Goal: Task Accomplishment & Management: Manage account settings

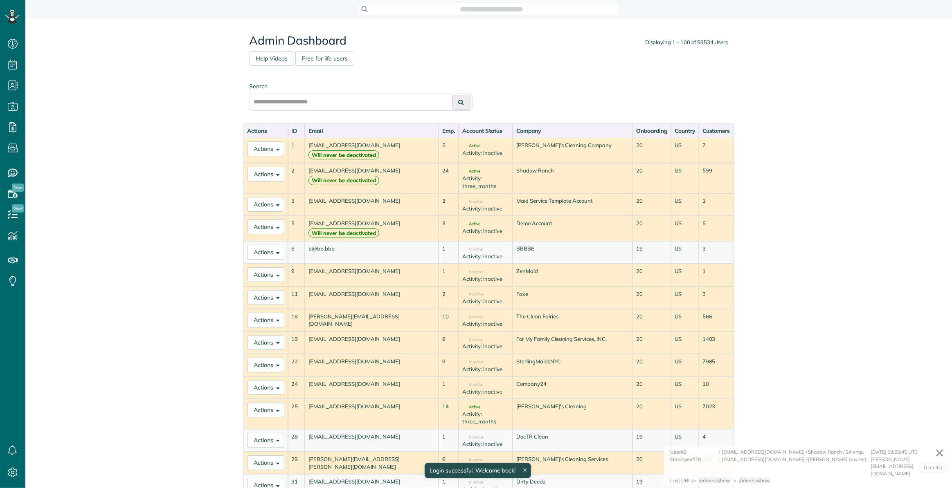
click at [316, 112] on div "Search" at bounding box center [488, 100] width 491 height 45
click at [319, 103] on input "text" at bounding box center [361, 102] width 223 height 17
paste input "**********"
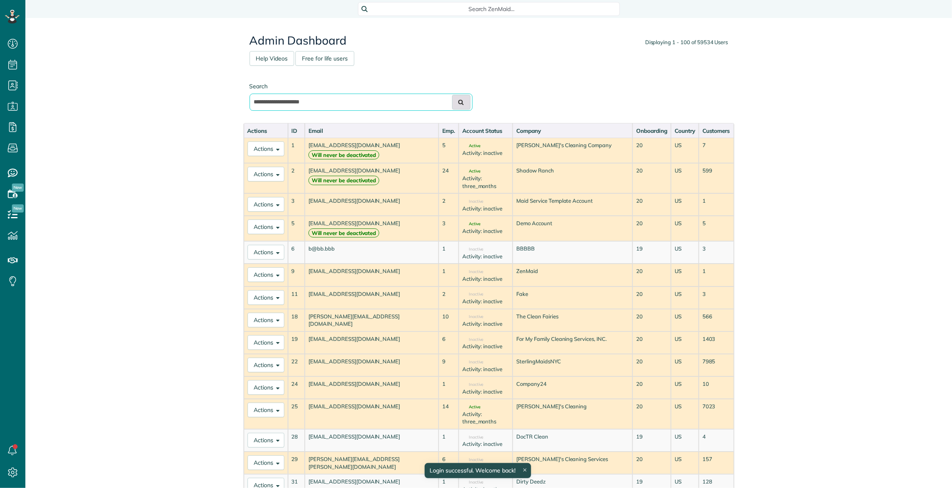
type input "**********"
click at [457, 105] on button at bounding box center [461, 102] width 18 height 15
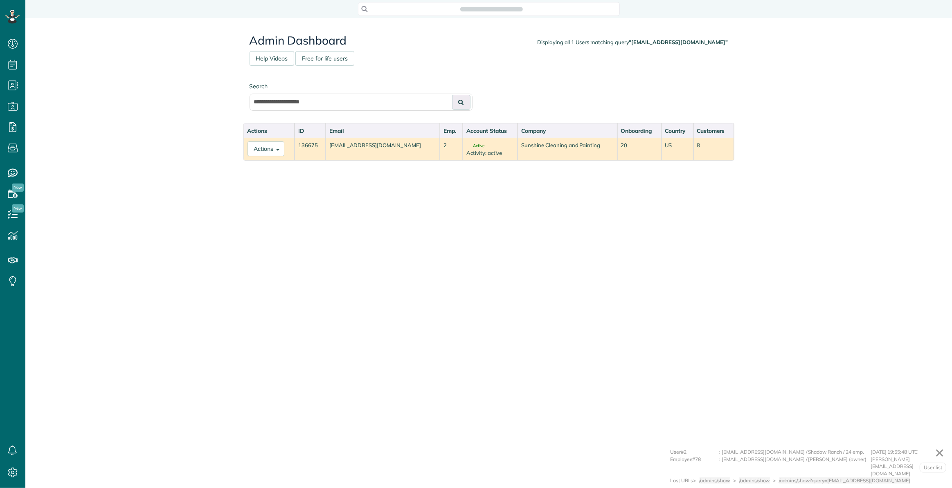
scroll to position [488, 25]
click at [260, 145] on button "Actions" at bounding box center [265, 149] width 37 height 15
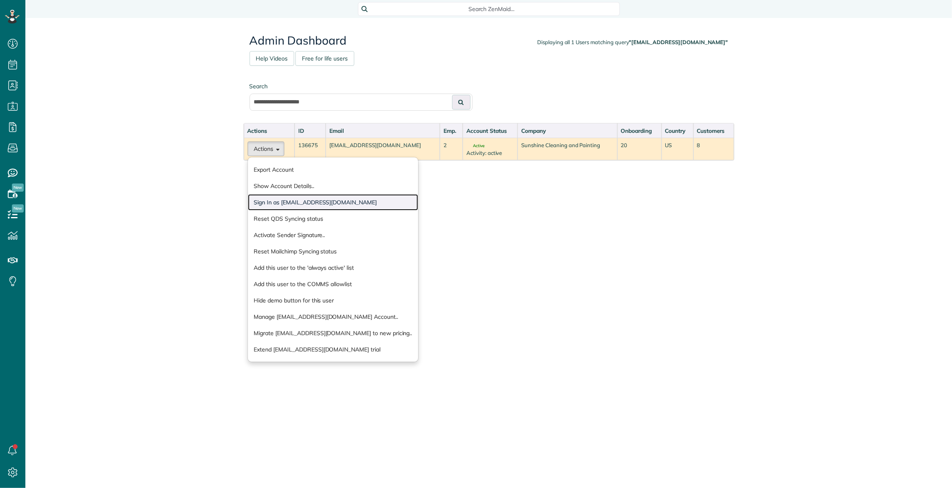
click at [292, 200] on link "Sign In as sunshineofnc@gmail.com" at bounding box center [333, 202] width 171 height 16
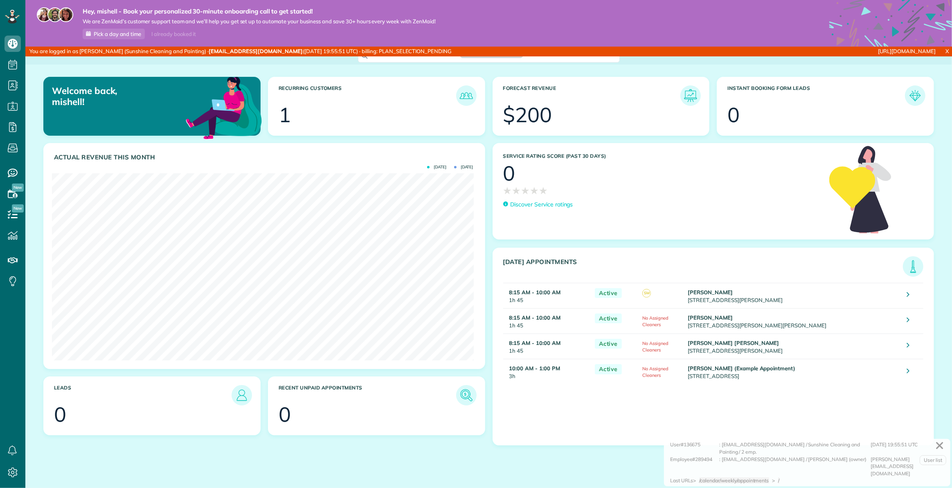
scroll to position [187, 421]
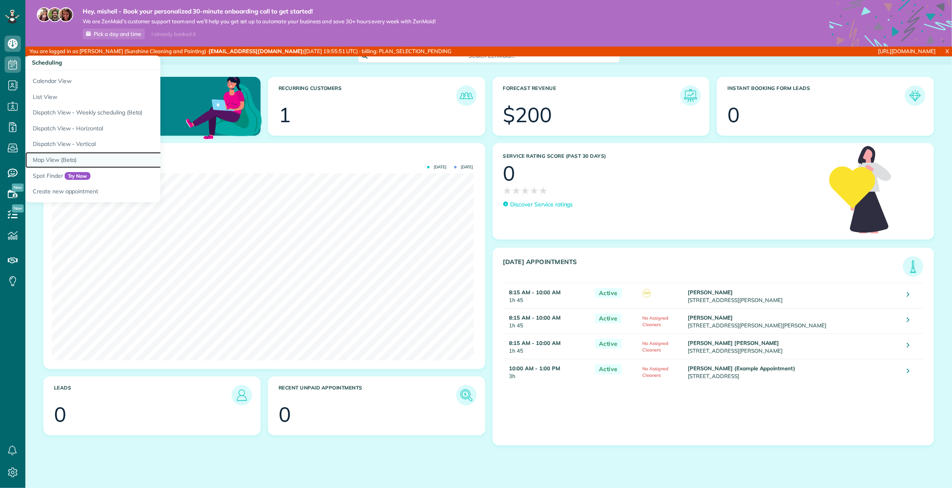
click at [110, 157] on link "Map View (Beta)" at bounding box center [127, 160] width 205 height 16
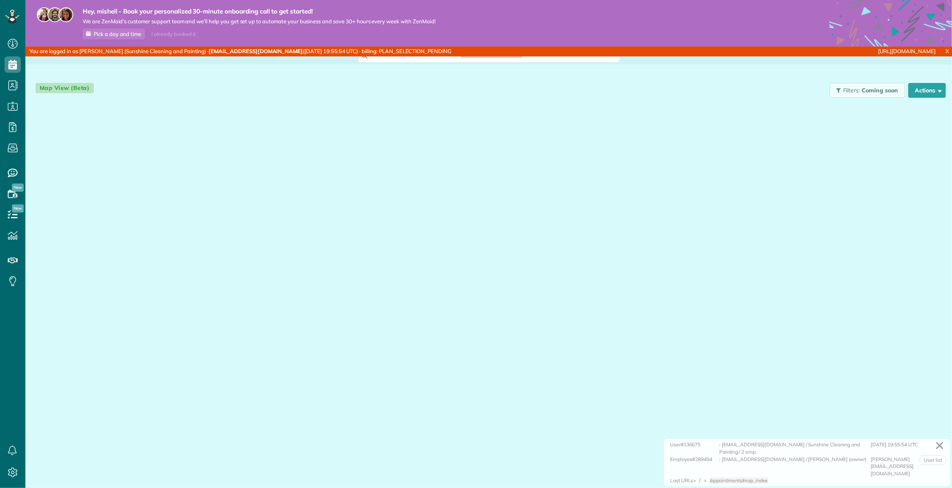
scroll to position [4, 4]
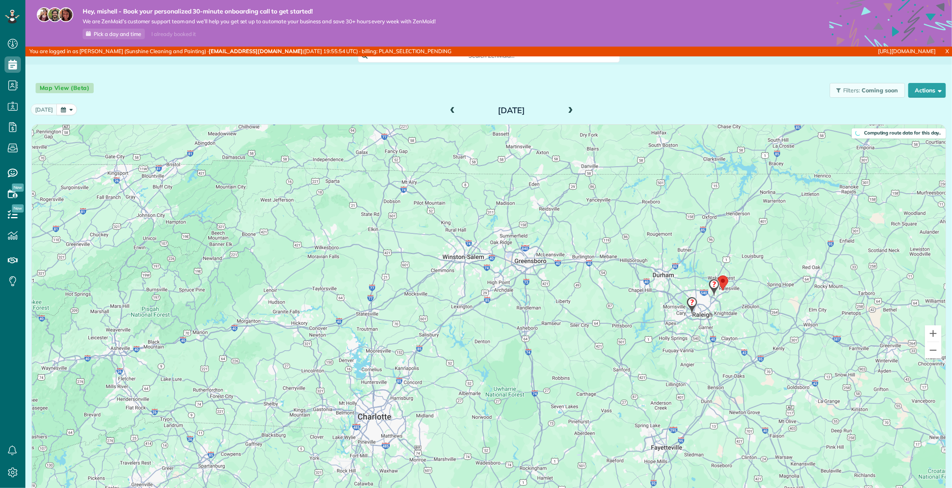
drag, startPoint x: 838, startPoint y: 266, endPoint x: 651, endPoint y: 307, distance: 191.4
click at [646, 309] on div at bounding box center [488, 342] width 913 height 434
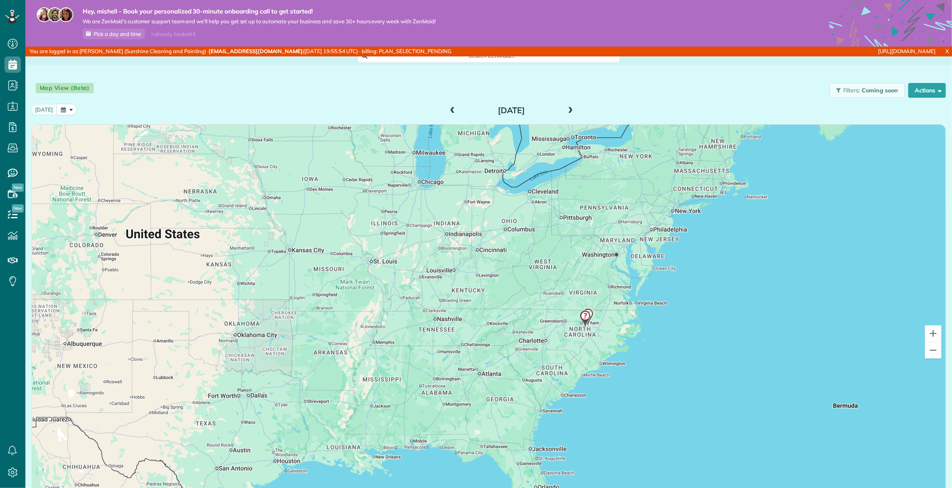
drag, startPoint x: 799, startPoint y: 310, endPoint x: 499, endPoint y: 277, distance: 301.6
click at [499, 277] on div at bounding box center [488, 342] width 913 height 434
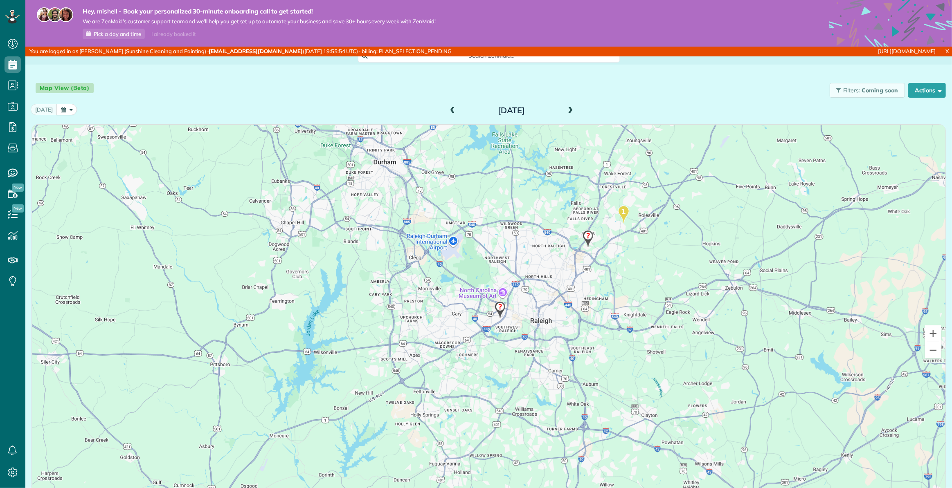
drag, startPoint x: 527, startPoint y: 265, endPoint x: 630, endPoint y: 292, distance: 106.5
click at [630, 292] on div at bounding box center [488, 342] width 913 height 434
click at [620, 214] on img at bounding box center [623, 216] width 11 height 18
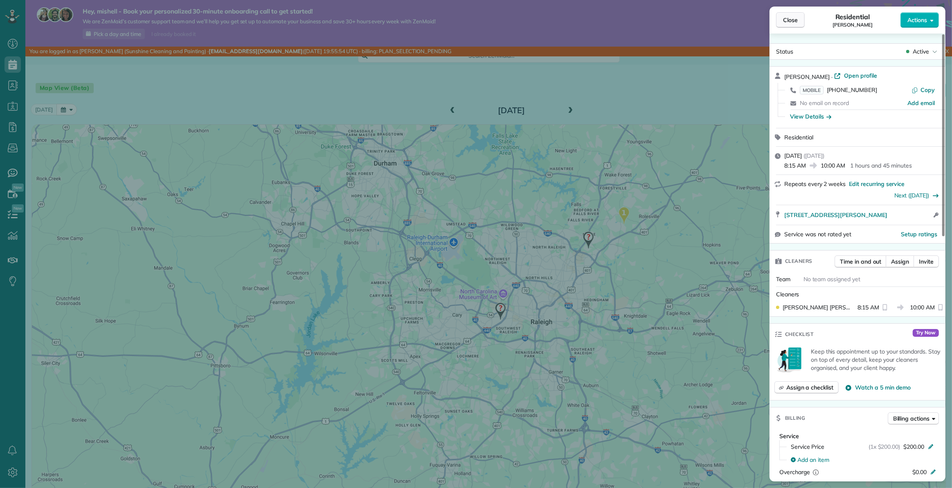
click at [786, 20] on span "Close" at bounding box center [790, 20] width 15 height 8
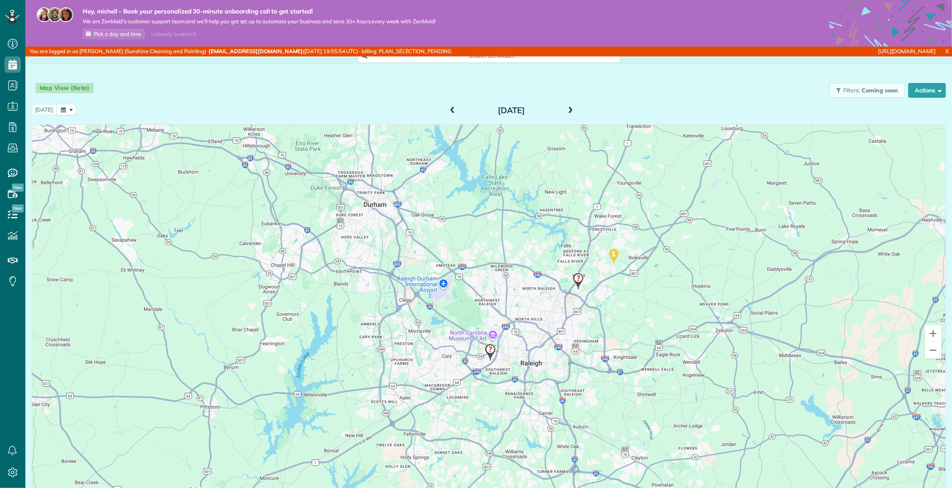
drag, startPoint x: 611, startPoint y: 245, endPoint x: 602, endPoint y: 302, distance: 57.7
click at [601, 310] on div at bounding box center [488, 342] width 913 height 434
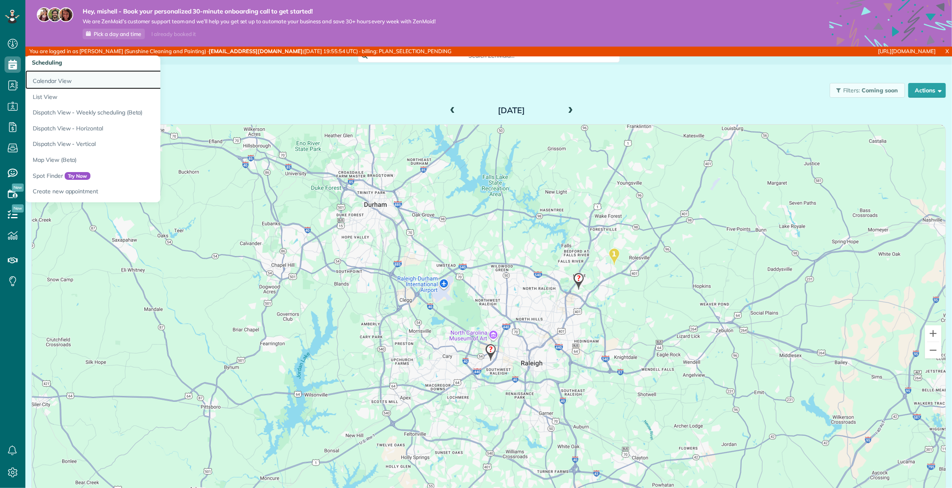
click at [49, 77] on link "Calendar View" at bounding box center [127, 79] width 205 height 19
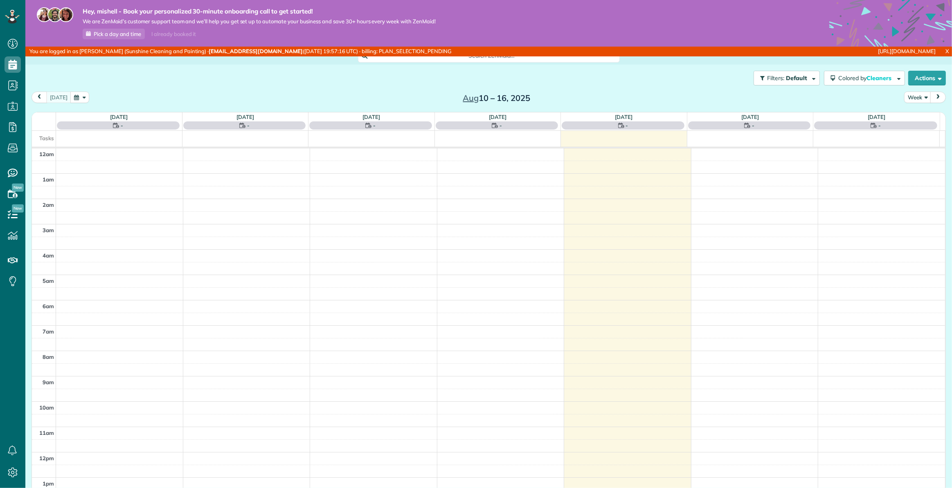
scroll to position [177, 0]
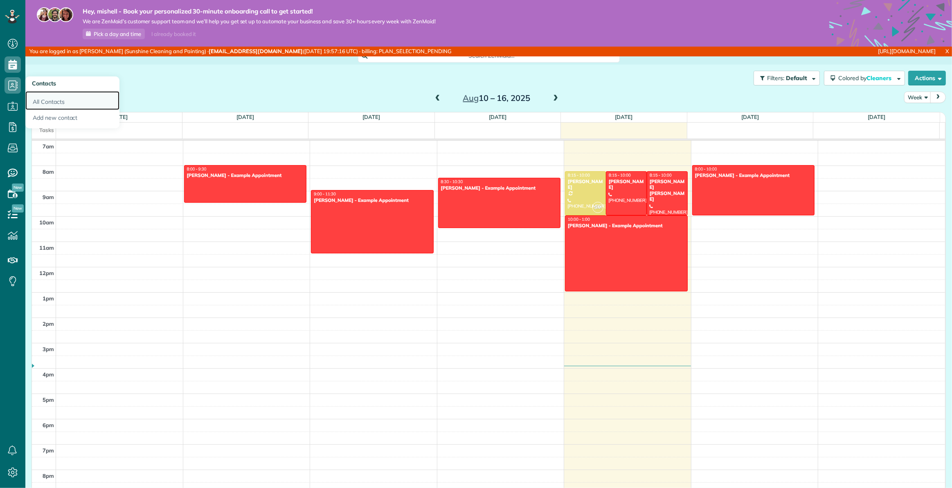
click at [61, 101] on link "All Contacts" at bounding box center [72, 100] width 94 height 19
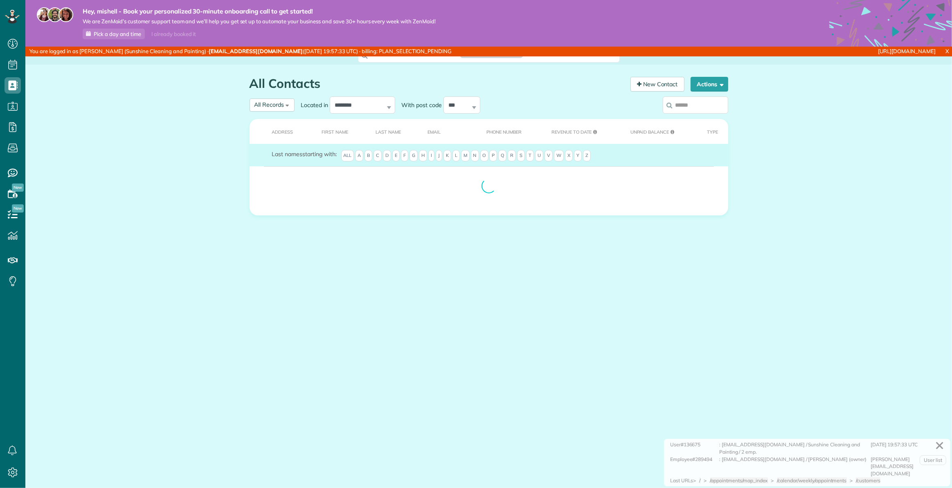
scroll to position [4, 4]
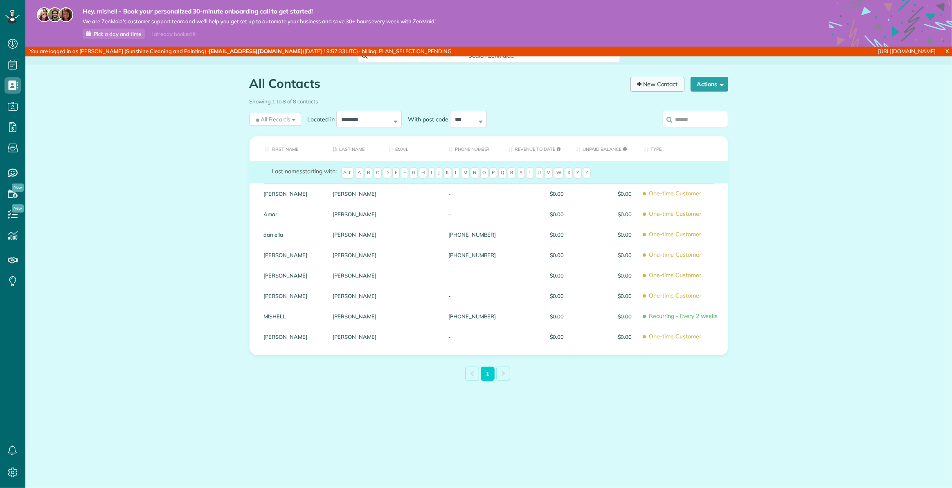
click at [661, 86] on link "New Contact" at bounding box center [657, 84] width 54 height 15
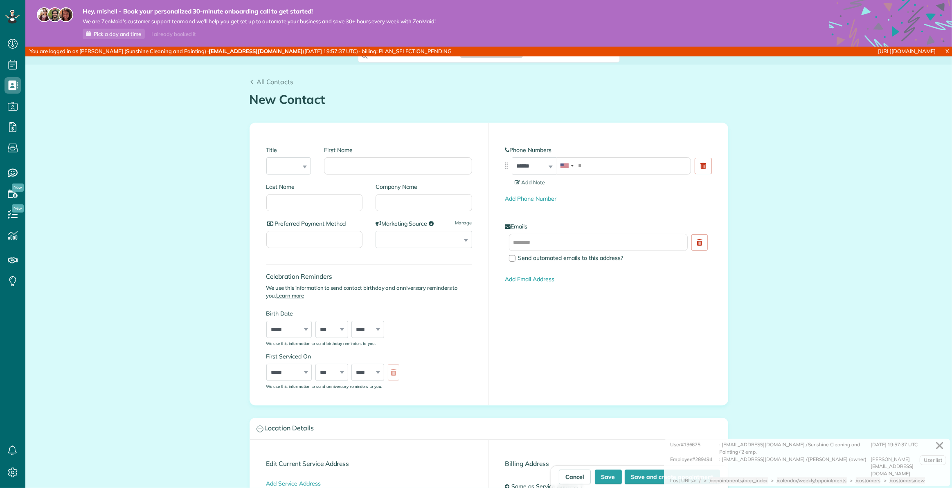
scroll to position [4, 4]
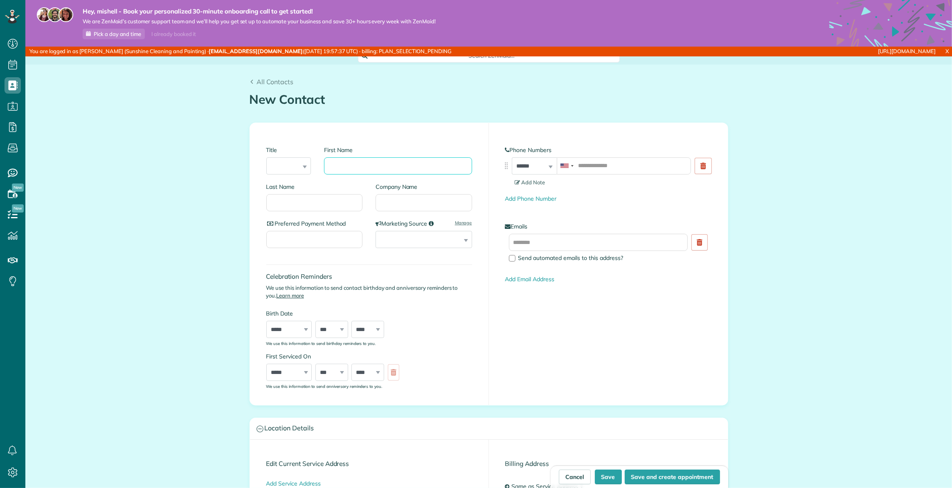
click at [371, 166] on input "First Name" at bounding box center [398, 165] width 148 height 17
type input "****"
type input "********"
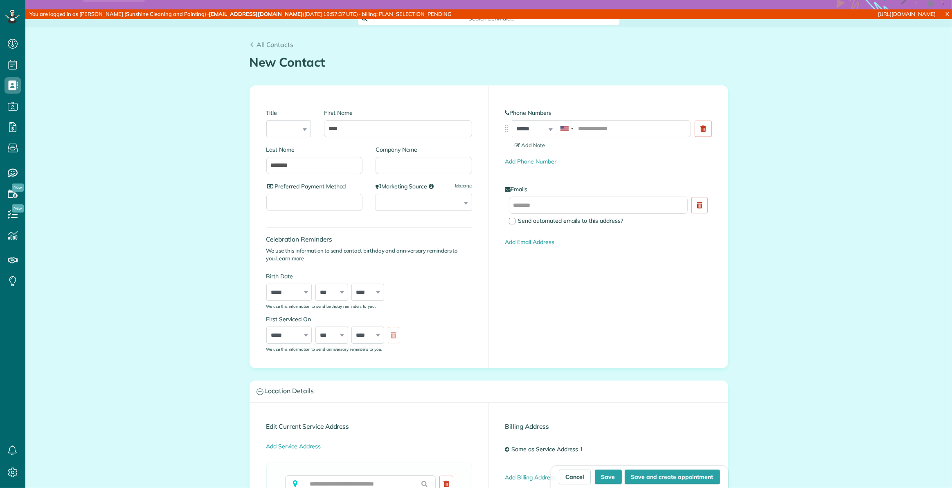
scroll to position [0, 0]
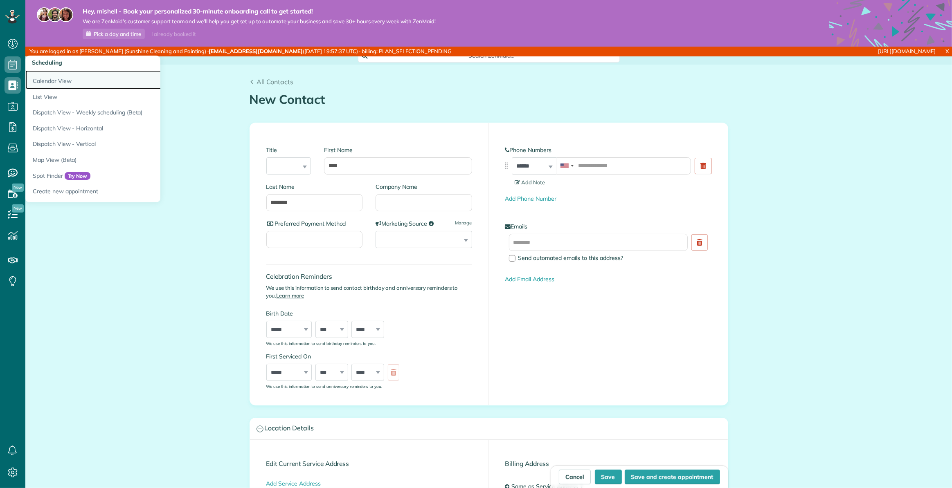
click at [66, 79] on link "Calendar View" at bounding box center [127, 79] width 205 height 19
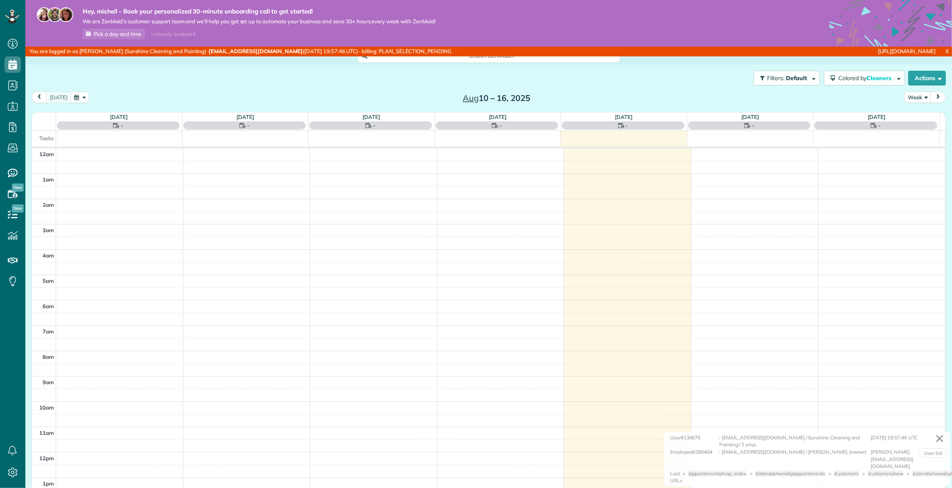
scroll to position [177, 0]
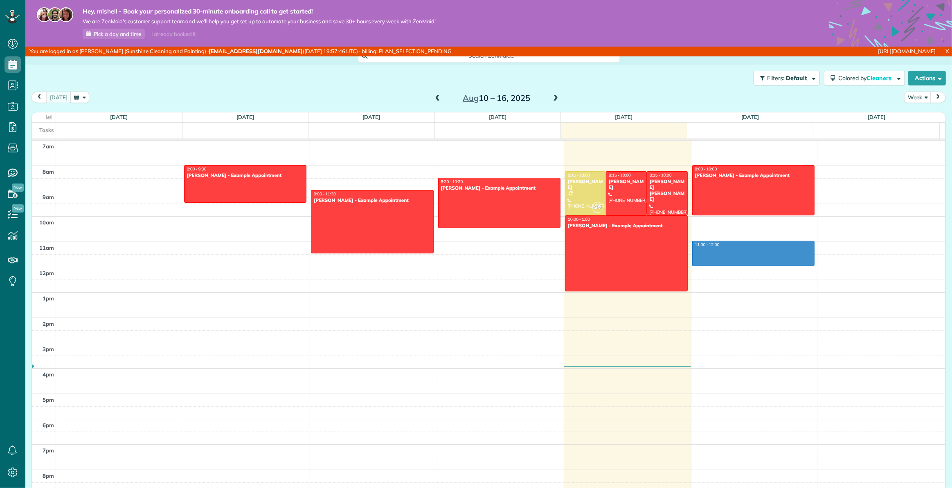
drag, startPoint x: 692, startPoint y: 242, endPoint x: 694, endPoint y: 261, distance: 19.3
click at [694, 263] on div "12am 1am 2am 3am 4am 5am 6am 7am 8am 9am 10am 11am 12pm 1pm 2pm 3pm 4pm 5pm 6pm…" at bounding box center [488, 267] width 913 height 608
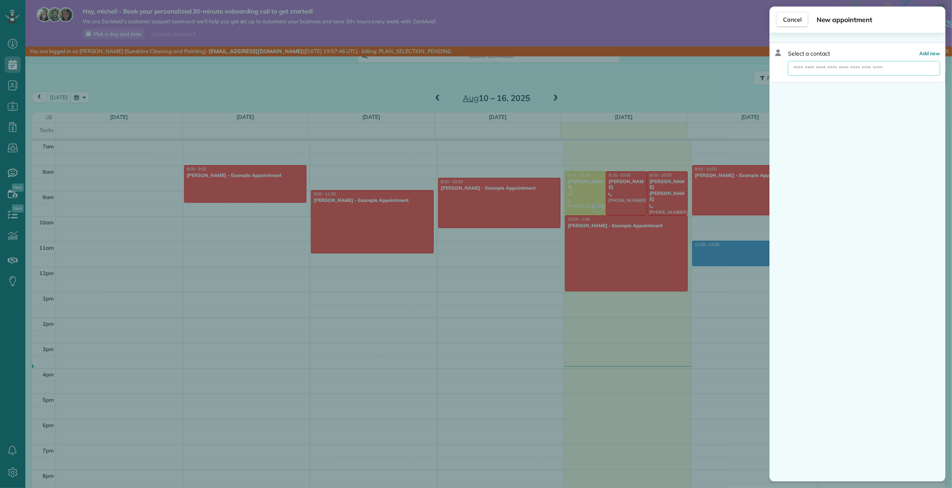
click at [820, 67] on input "text" at bounding box center [864, 68] width 152 height 15
type input "****"
click at [819, 67] on input "****" at bounding box center [864, 68] width 152 height 15
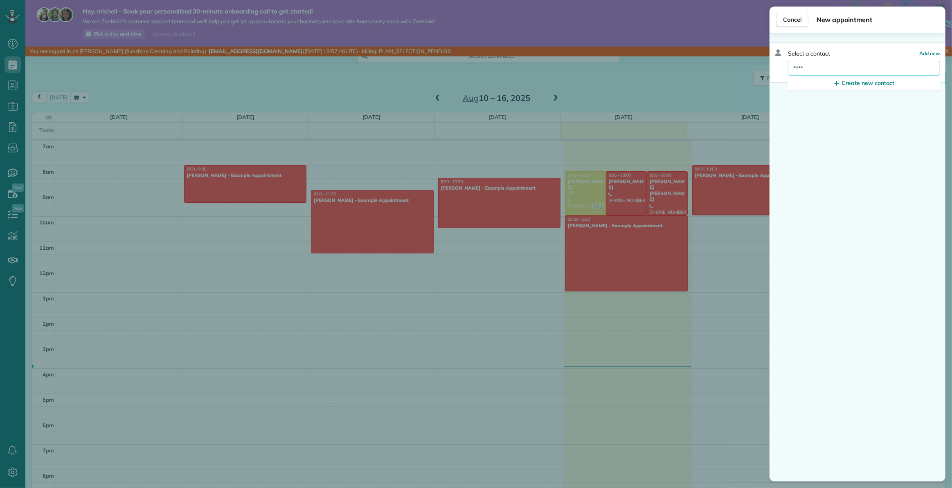
click at [819, 67] on input "****" at bounding box center [864, 68] width 152 height 15
click at [793, 23] on span "Cancel" at bounding box center [792, 20] width 18 height 8
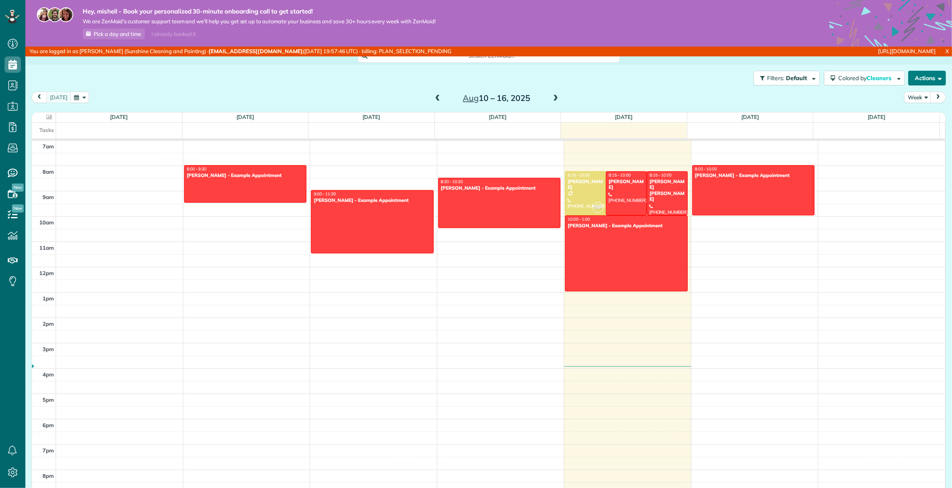
click at [925, 72] on button "Actions" at bounding box center [927, 78] width 38 height 15
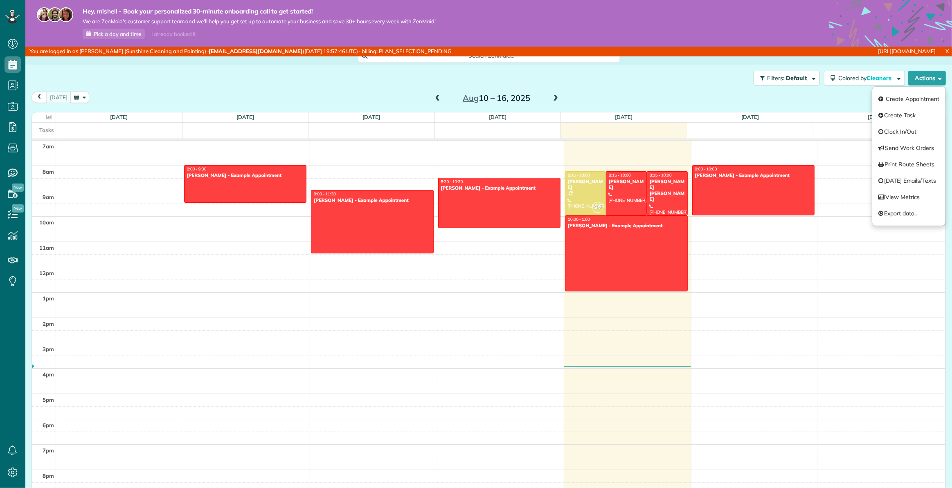
click at [646, 83] on div "Filters: Default Colored by Cleaners Color by Cleaner Color by Team Color by St…" at bounding box center [488, 78] width 926 height 27
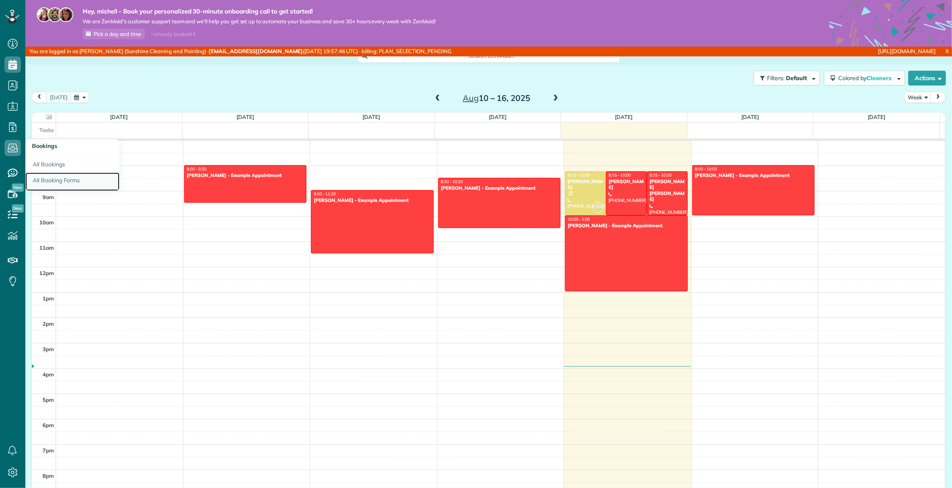
click at [46, 182] on link "All Booking Forms" at bounding box center [72, 182] width 94 height 19
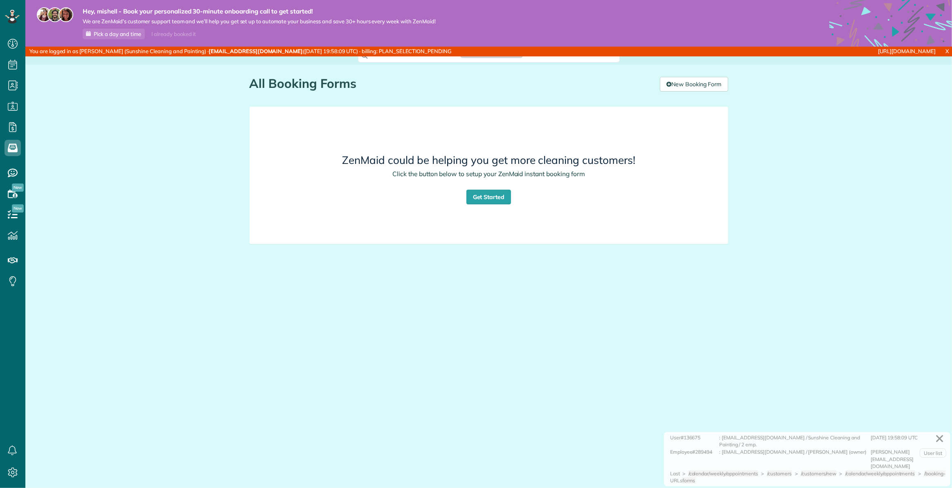
scroll to position [4, 4]
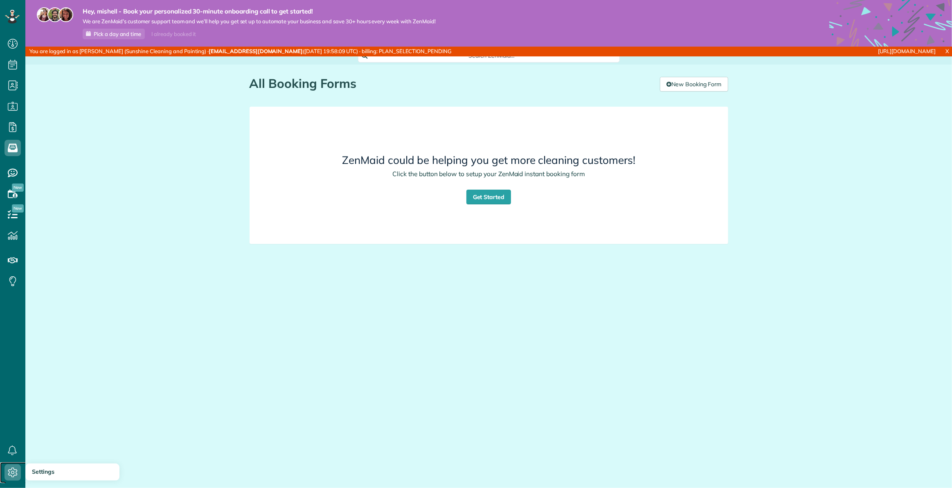
click at [13, 470] on icon at bounding box center [12, 473] width 16 height 16
